Goal: Task Accomplishment & Management: Manage account settings

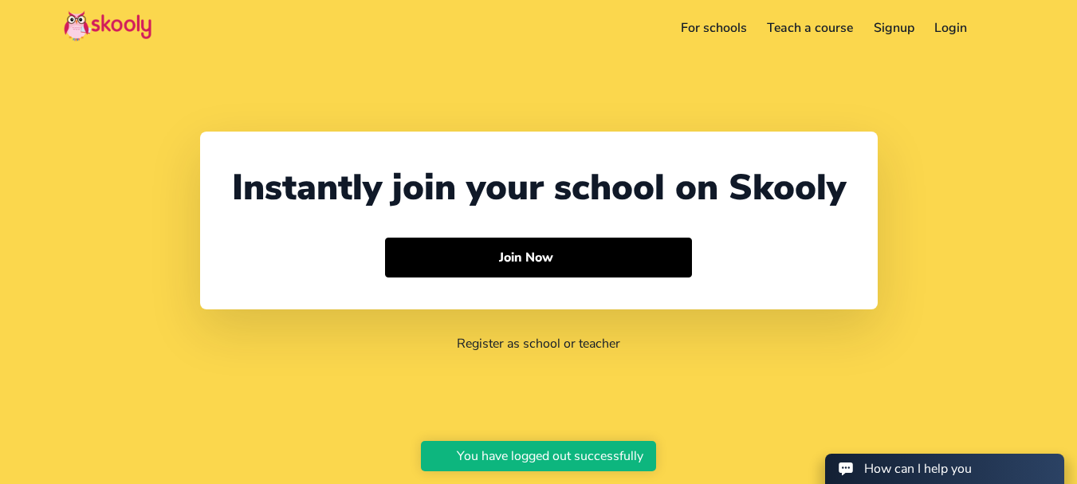
select select "91"
select select "[GEOGRAPHIC_DATA]"
select select "[GEOGRAPHIC_DATA]/[GEOGRAPHIC_DATA]"
click at [744, 33] on link "For schools" at bounding box center [713, 28] width 87 height 26
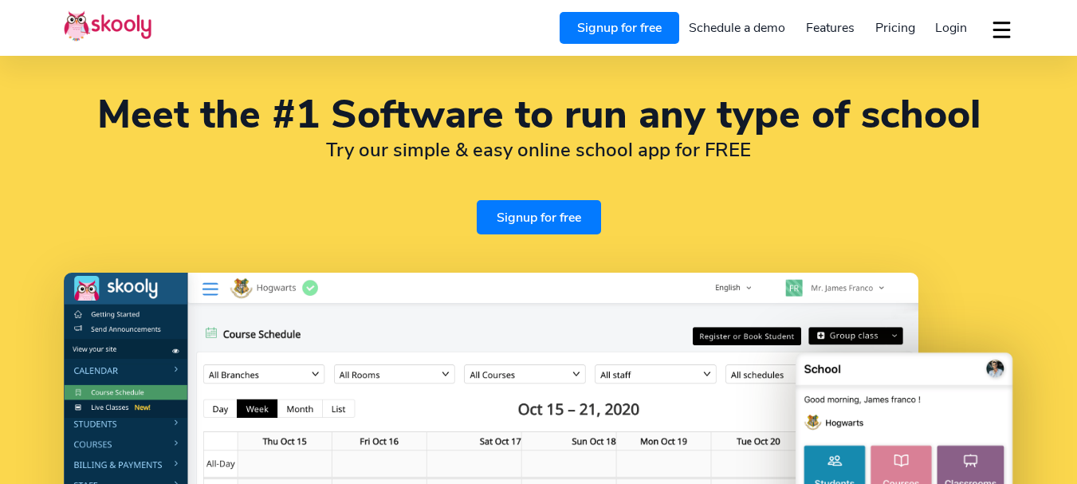
select select "en"
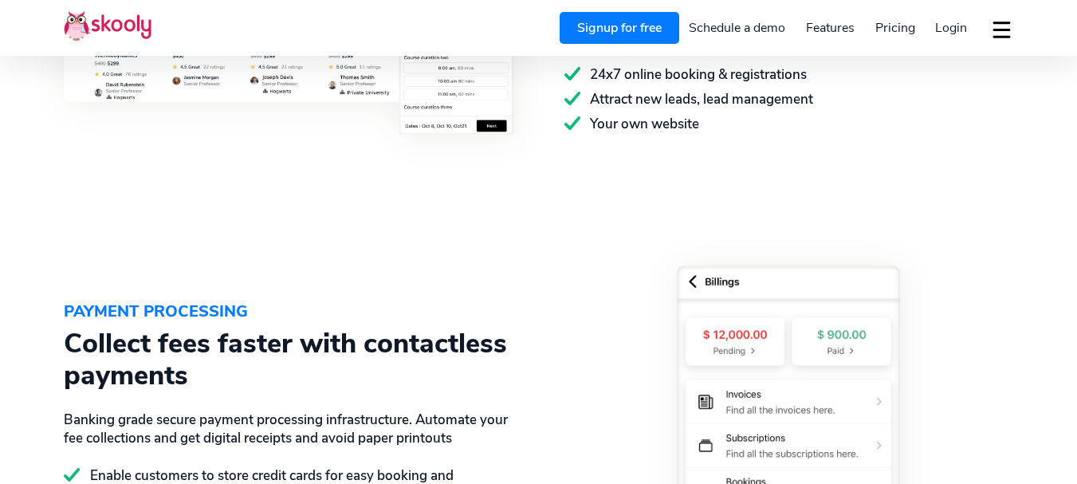
select select "91"
select select "[GEOGRAPHIC_DATA]"
select select "[GEOGRAPHIC_DATA]/[GEOGRAPHIC_DATA]"
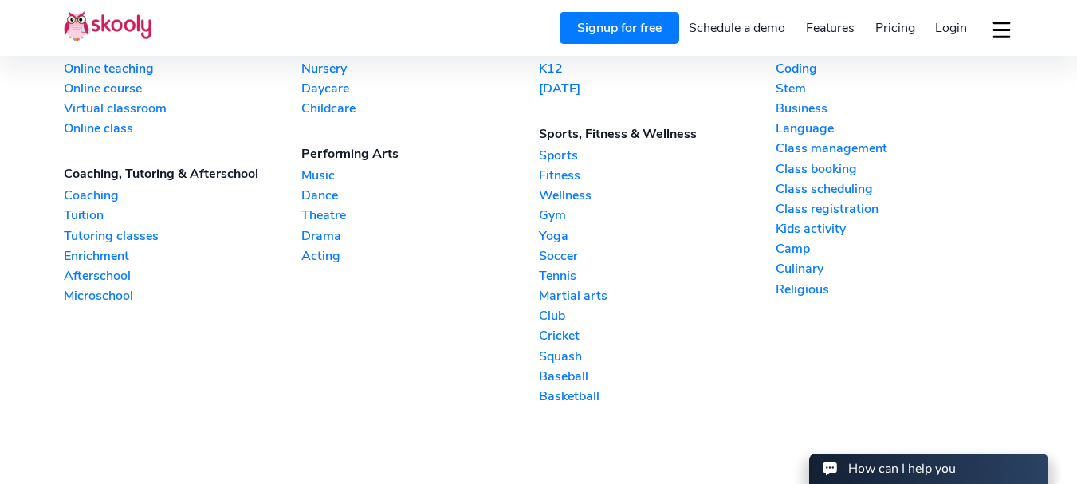
scroll to position [3596, 0]
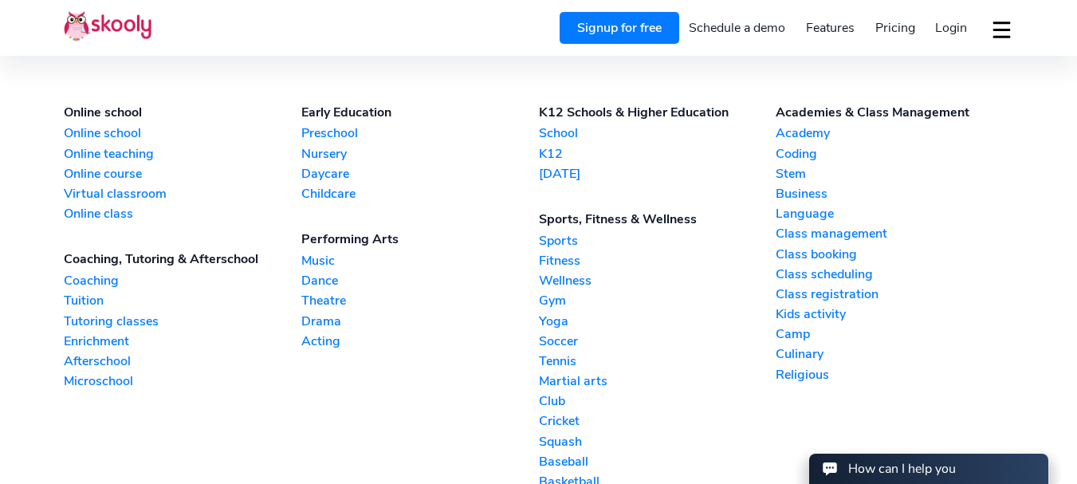
click at [111, 129] on link "Online school" at bounding box center [183, 133] width 238 height 18
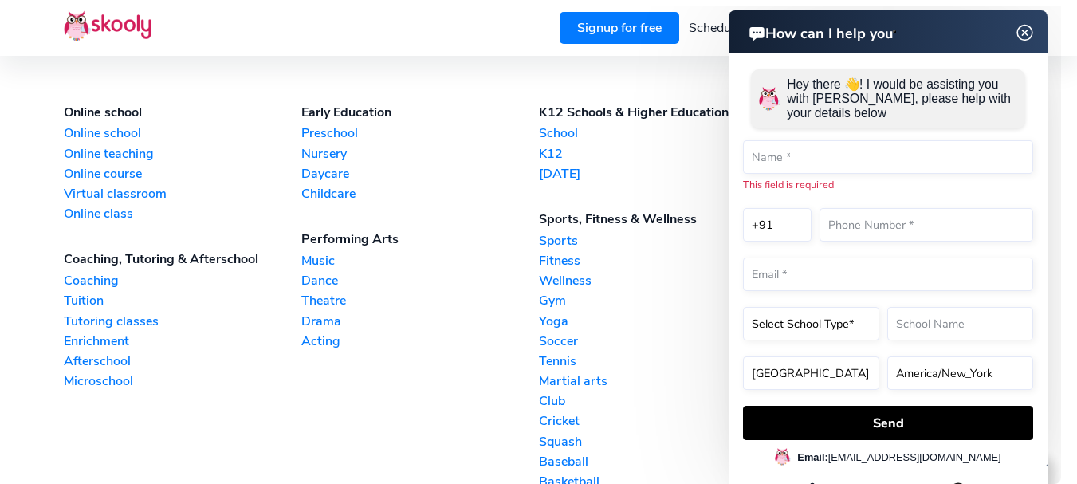
click at [98, 128] on link "Online school" at bounding box center [183, 133] width 238 height 18
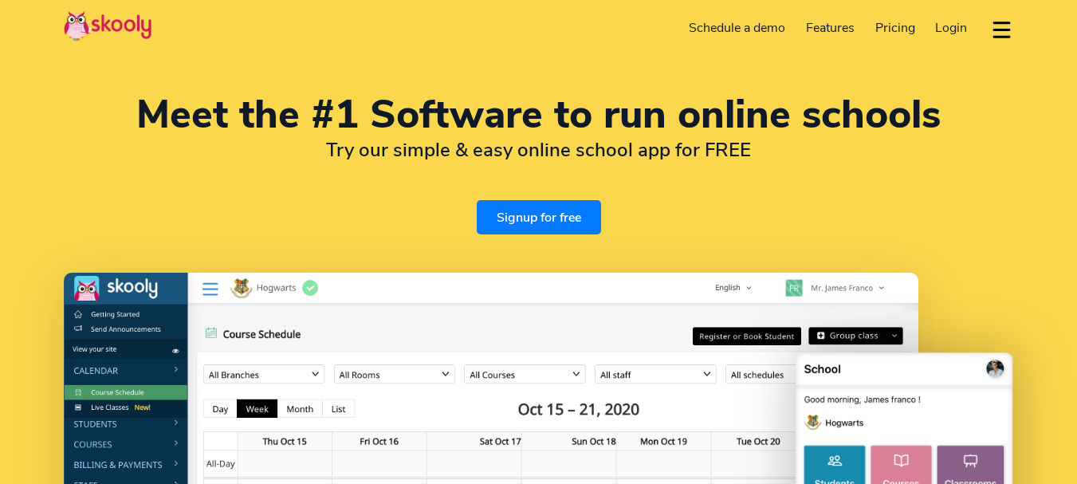
select select "en"
select select "91"
select select "[GEOGRAPHIC_DATA]"
select select "[GEOGRAPHIC_DATA]/[GEOGRAPHIC_DATA]"
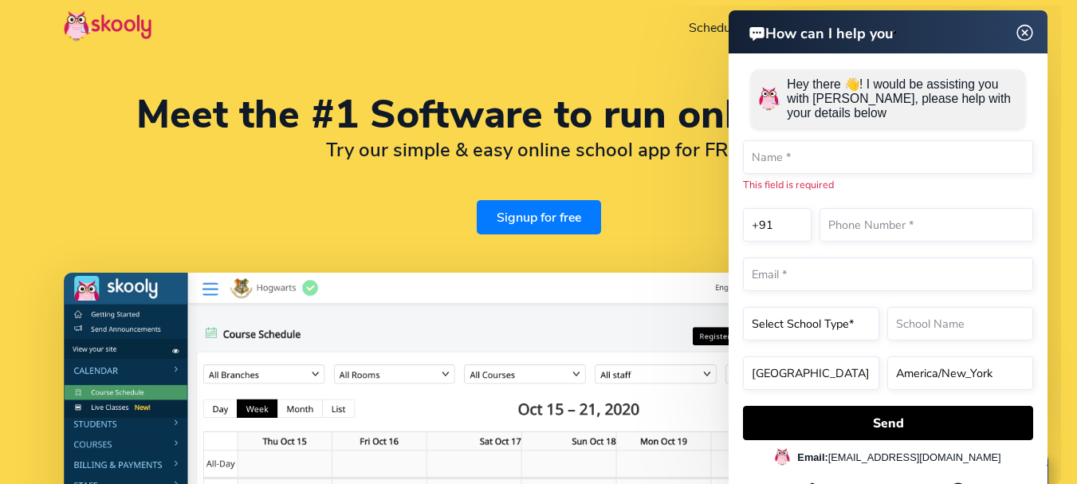
click at [1024, 29] on img at bounding box center [1025, 33] width 30 height 20
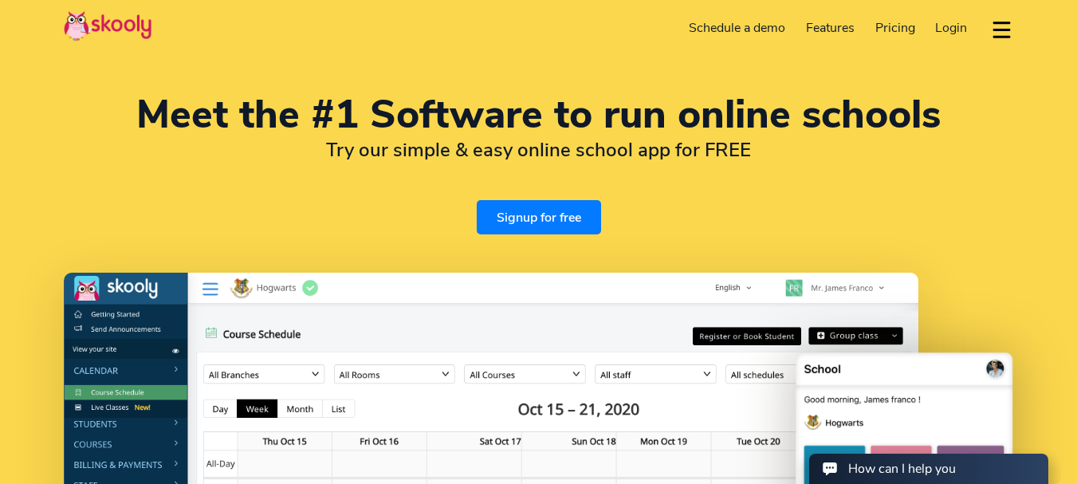
click at [950, 24] on span "Login" at bounding box center [951, 28] width 32 height 18
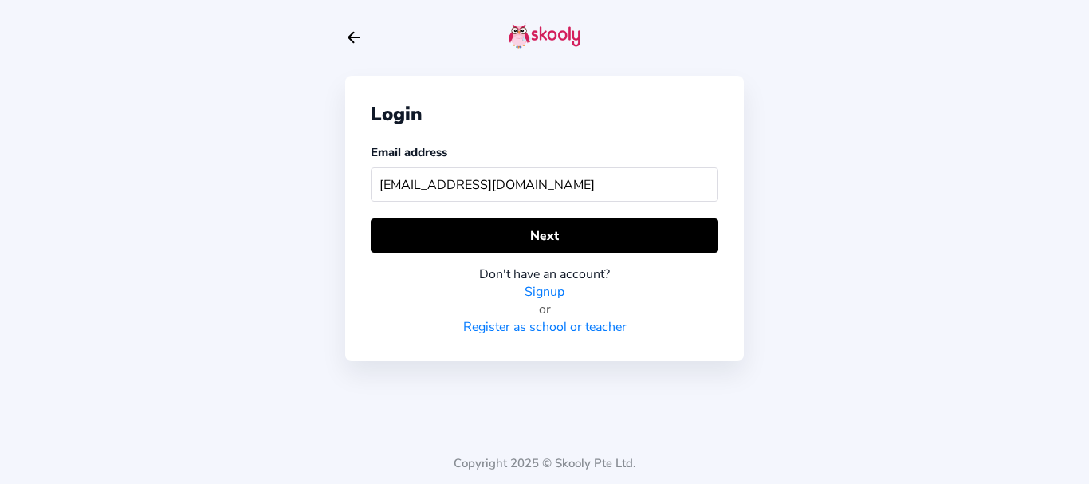
type input "skoolyacademy@gmail.com"
